Goal: Check status

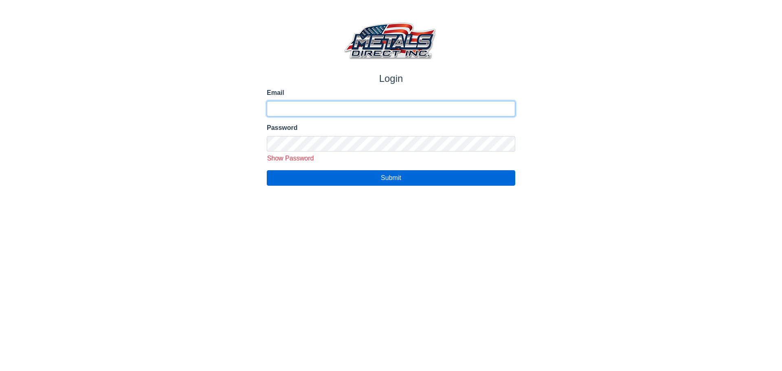
type input "**********"
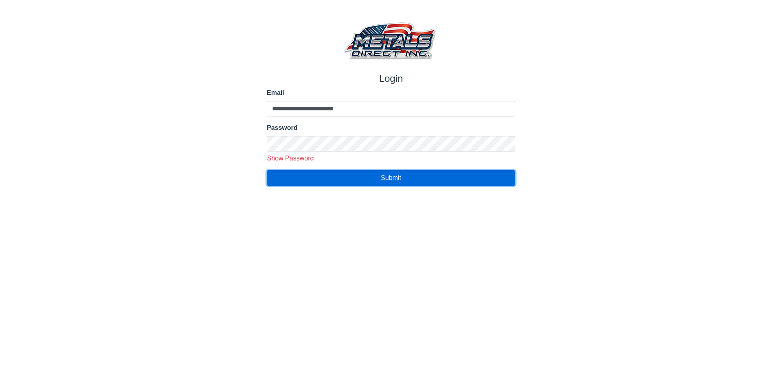
click at [449, 179] on button "Submit" at bounding box center [391, 177] width 249 height 15
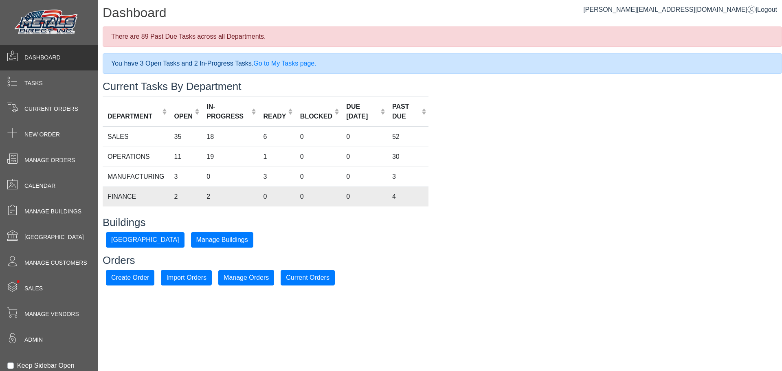
click at [165, 194] on td "FINANCE" at bounding box center [136, 197] width 67 height 20
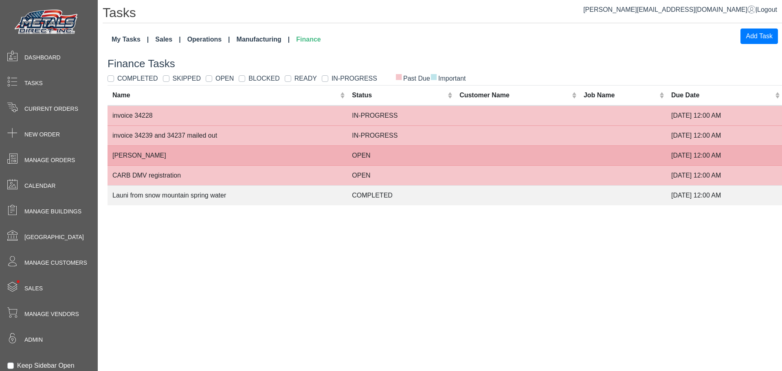
click at [514, 154] on td at bounding box center [517, 155] width 124 height 20
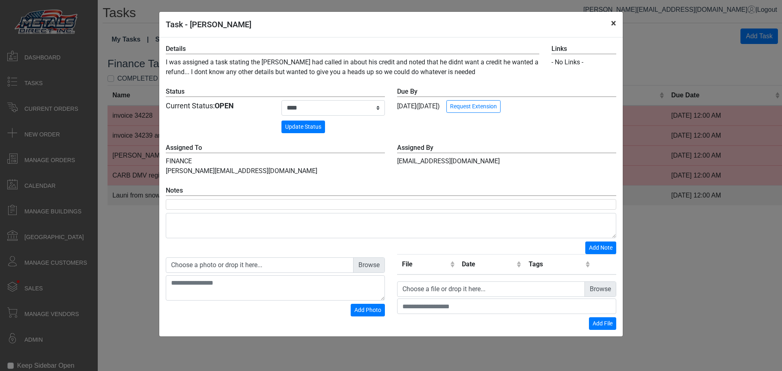
drag, startPoint x: 613, startPoint y: 20, endPoint x: 608, endPoint y: 19, distance: 4.6
click at [611, 20] on button "×" at bounding box center [614, 23] width 18 height 23
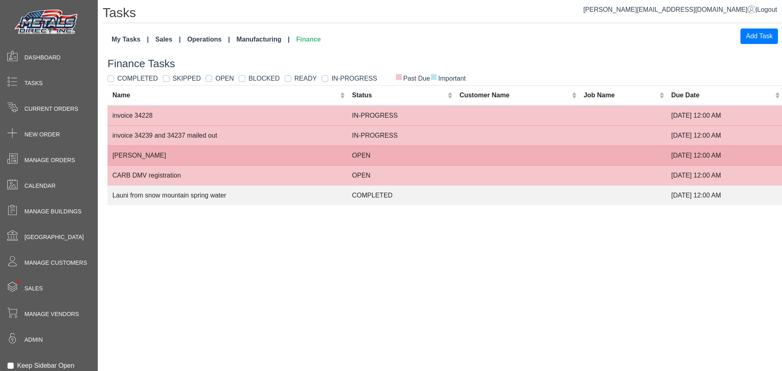
click at [408, 153] on td "OPEN" at bounding box center [401, 155] width 108 height 20
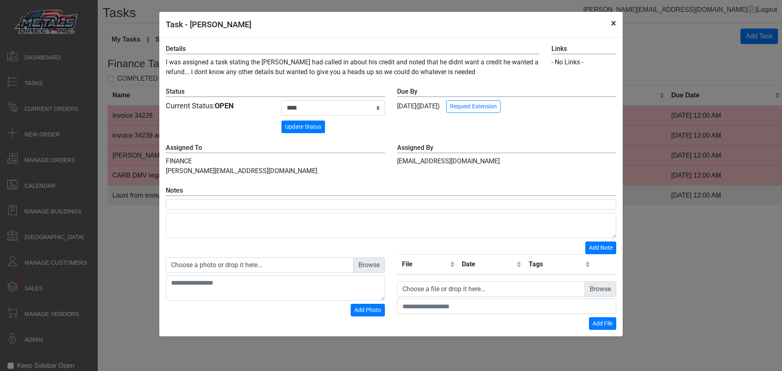
drag, startPoint x: 611, startPoint y: 24, endPoint x: 618, endPoint y: 24, distance: 7.0
click at [611, 23] on button "×" at bounding box center [614, 23] width 18 height 23
